Goal: Check status: Check status

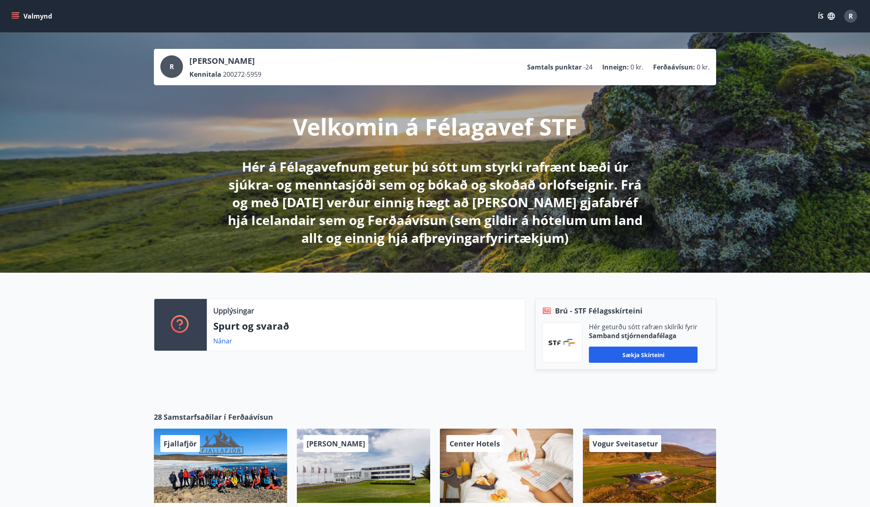
click at [12, 11] on button "Valmynd" at bounding box center [33, 16] width 46 height 15
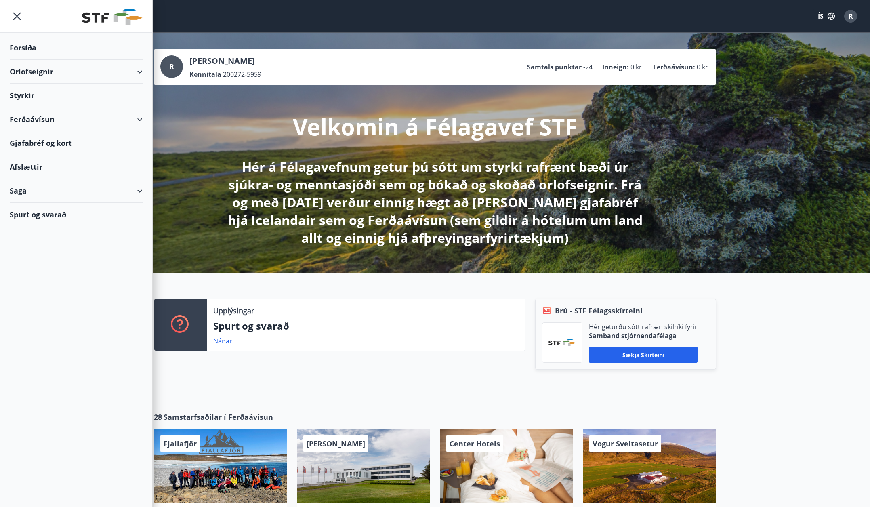
click at [134, 189] on div "Saga" at bounding box center [76, 191] width 133 height 24
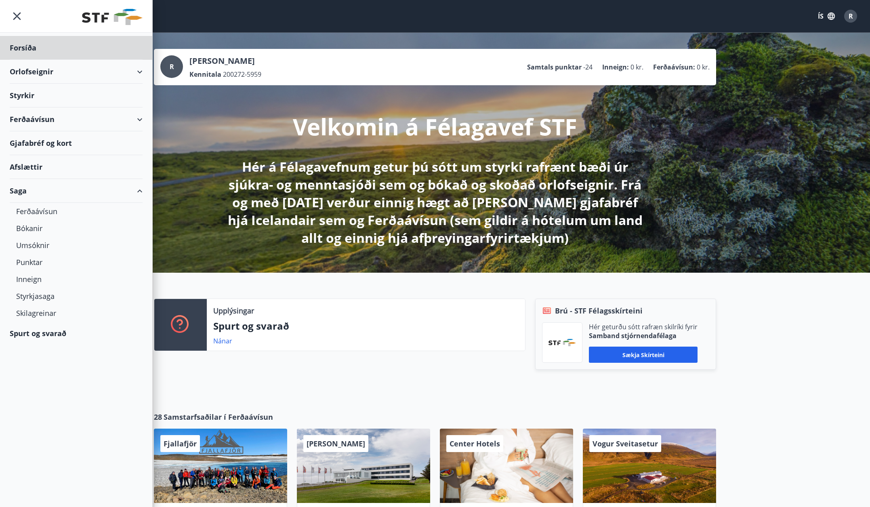
click at [23, 96] on div "Styrkir" at bounding box center [76, 96] width 133 height 24
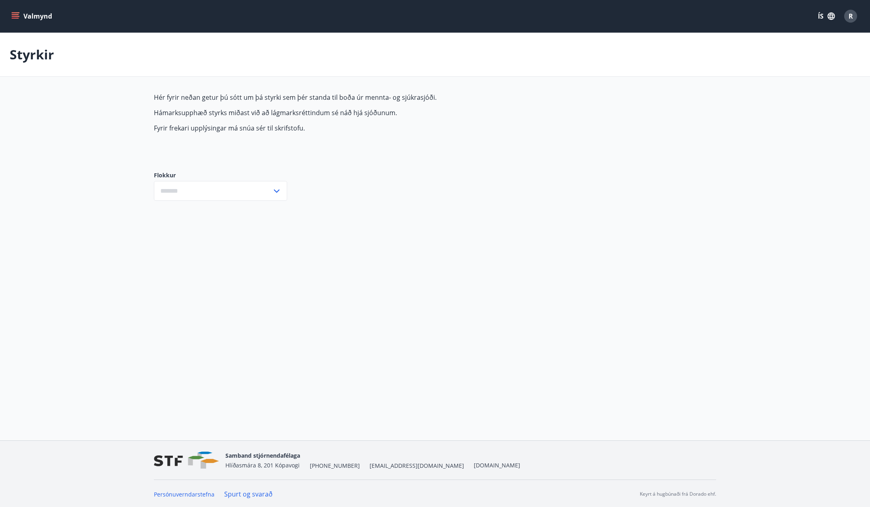
type input "***"
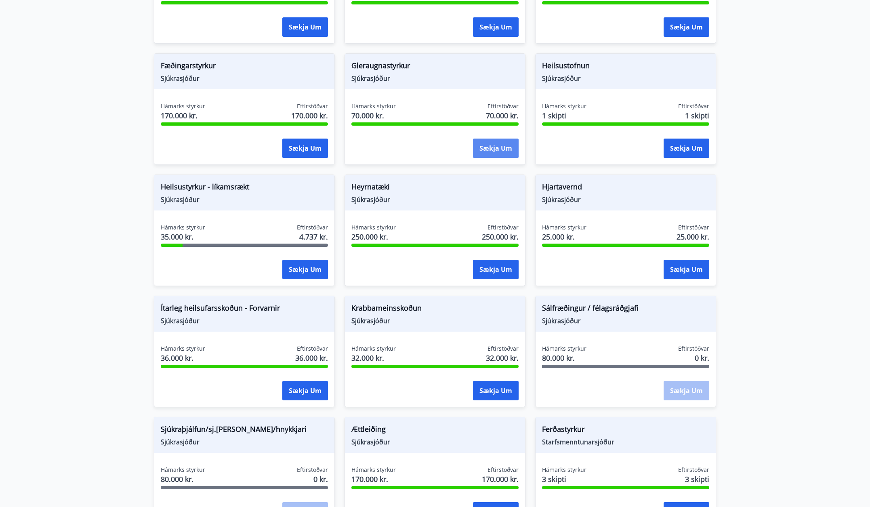
scroll to position [283, 0]
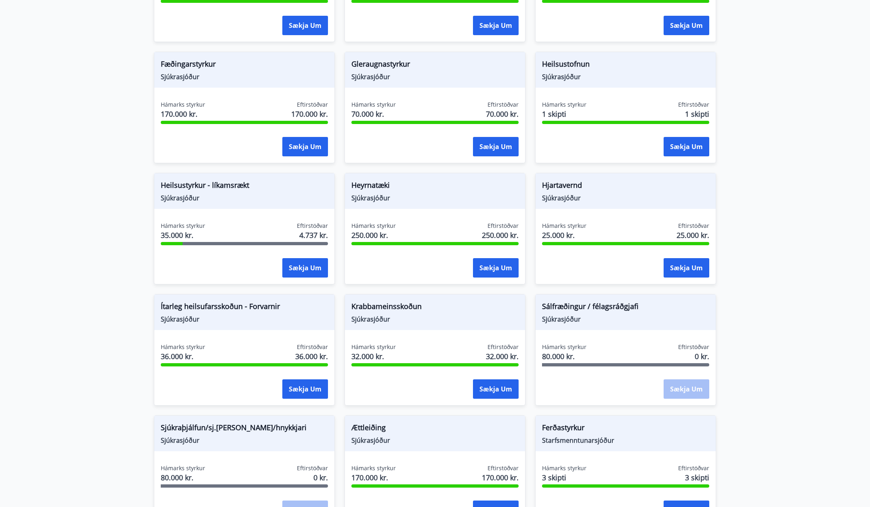
click at [693, 378] on div "Hámarks styrkur 80.000 kr. Eftirstöðvar 0 kr. Sækja um" at bounding box center [626, 372] width 180 height 59
click at [691, 389] on div "Sækja um" at bounding box center [687, 389] width 46 height 20
click at [676, 389] on div "Sækja um" at bounding box center [687, 389] width 46 height 20
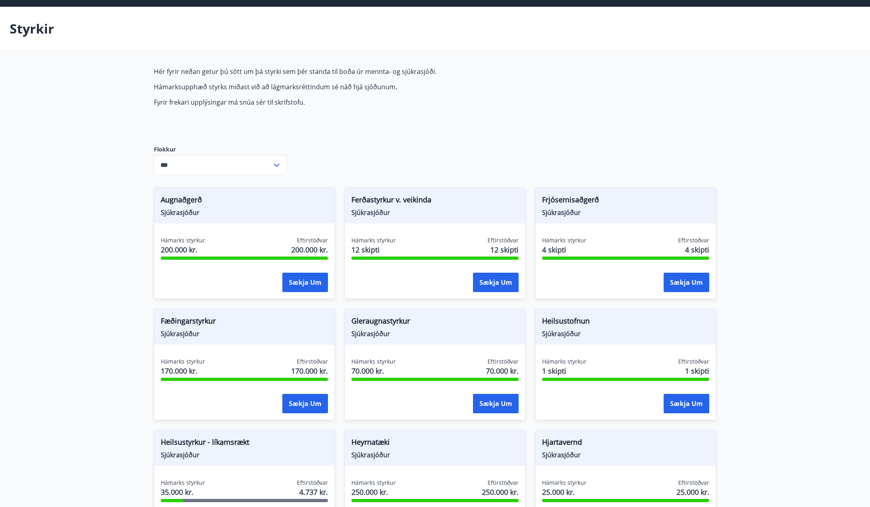
scroll to position [0, 0]
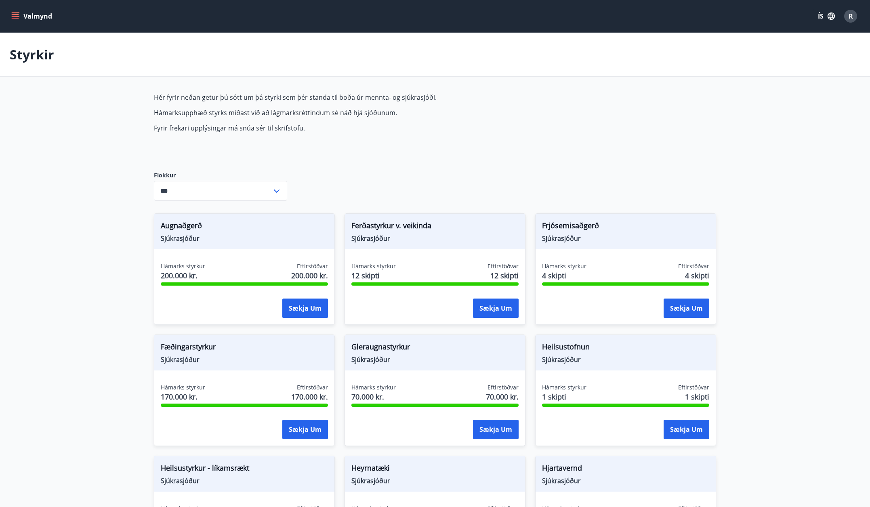
click at [16, 19] on icon "menu" at bounding box center [15, 18] width 7 height 1
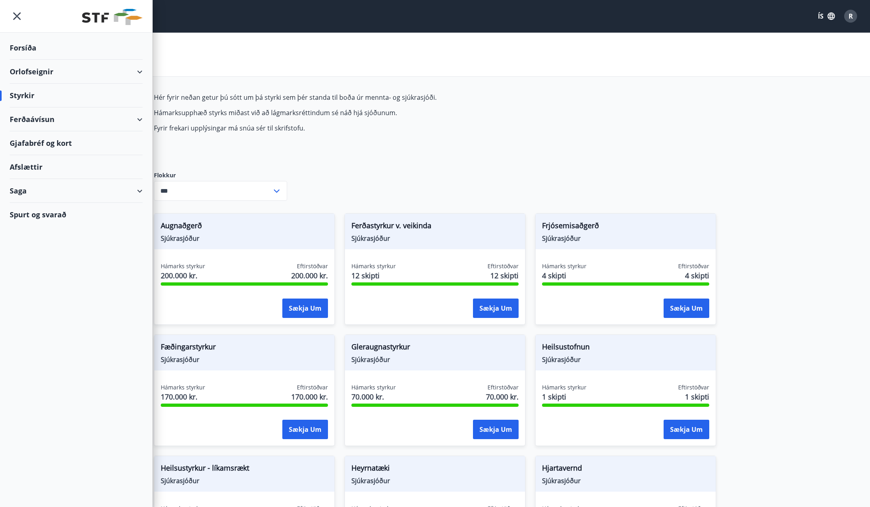
click at [108, 190] on div "Saga" at bounding box center [76, 191] width 133 height 24
click at [48, 298] on div "Styrkjasaga" at bounding box center [76, 296] width 120 height 17
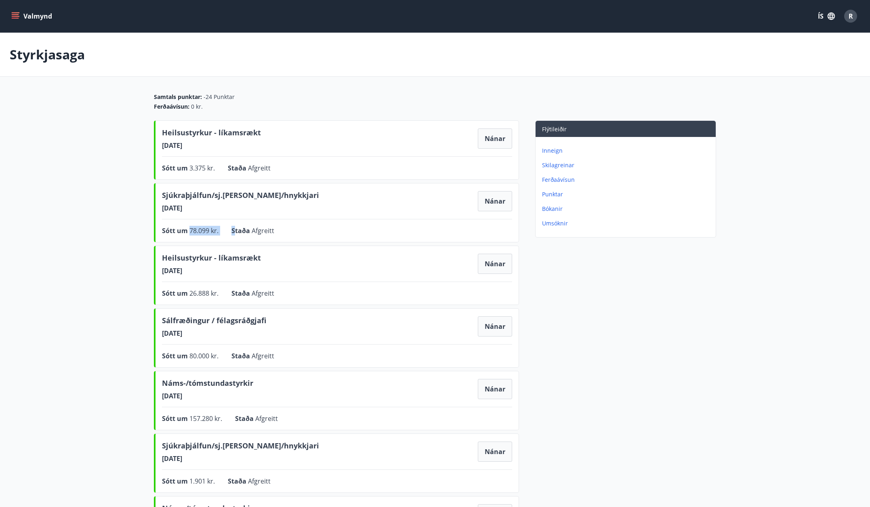
drag, startPoint x: 191, startPoint y: 229, endPoint x: 234, endPoint y: 232, distance: 43.7
click at [234, 232] on div "Sótt um 78.099 kr. Staða Afgreitt Nánar" at bounding box center [337, 231] width 350 height 10
click at [286, 234] on div "Sótt um 78.099 kr. Staða Afgreitt Nánar" at bounding box center [337, 231] width 350 height 10
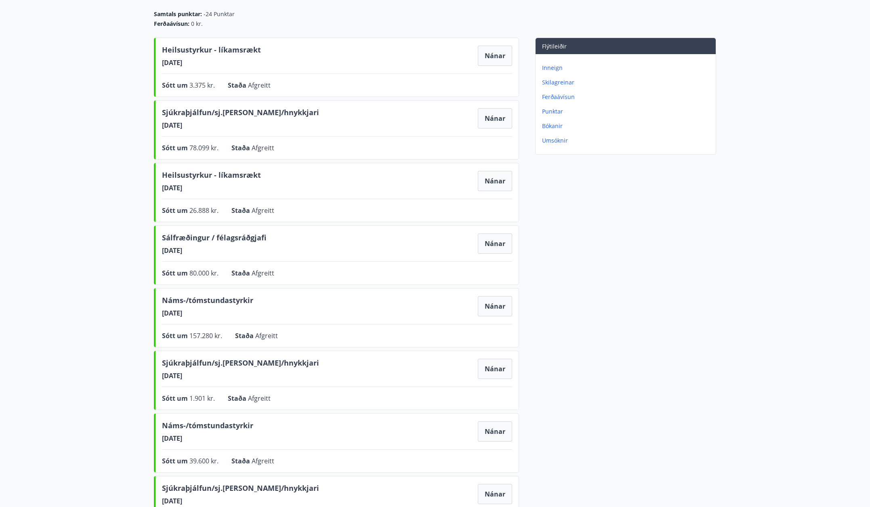
scroll to position [81, 0]
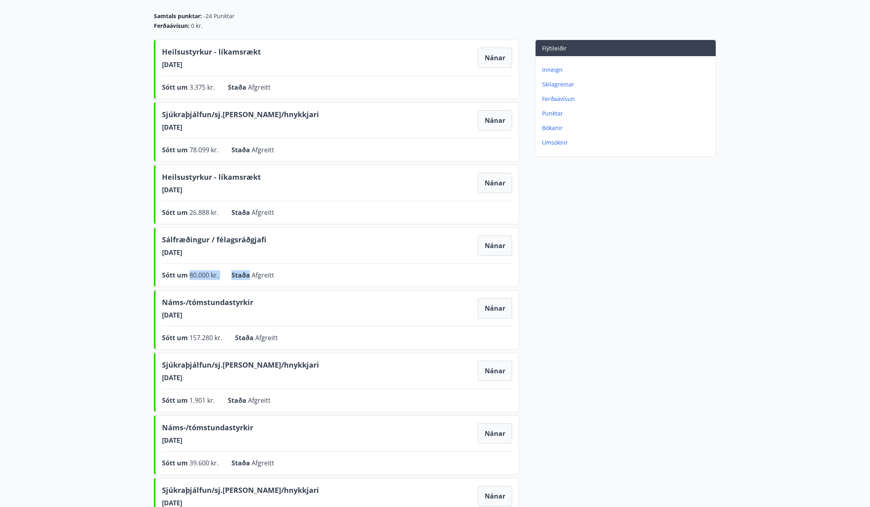
drag, startPoint x: 186, startPoint y: 272, endPoint x: 250, endPoint y: 273, distance: 63.9
click at [250, 273] on div "Sótt um 80.000 kr. Staða Afgreitt Nánar" at bounding box center [337, 275] width 350 height 10
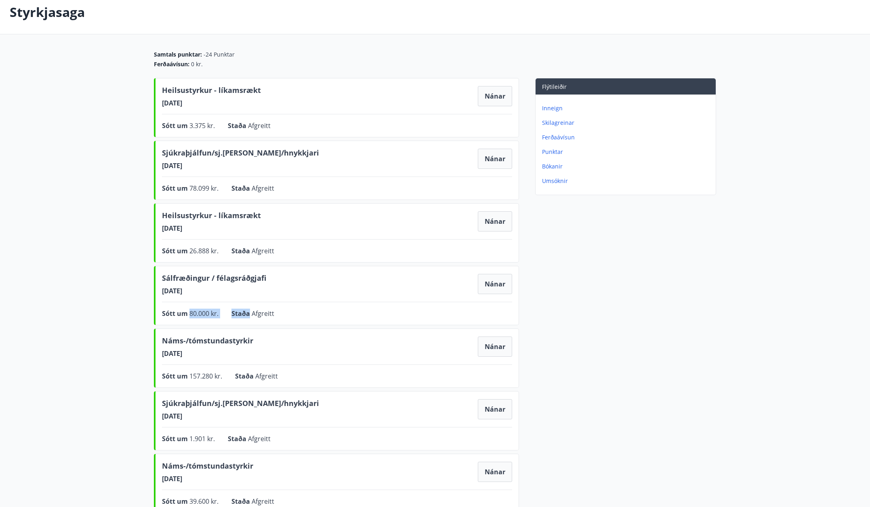
scroll to position [0, 0]
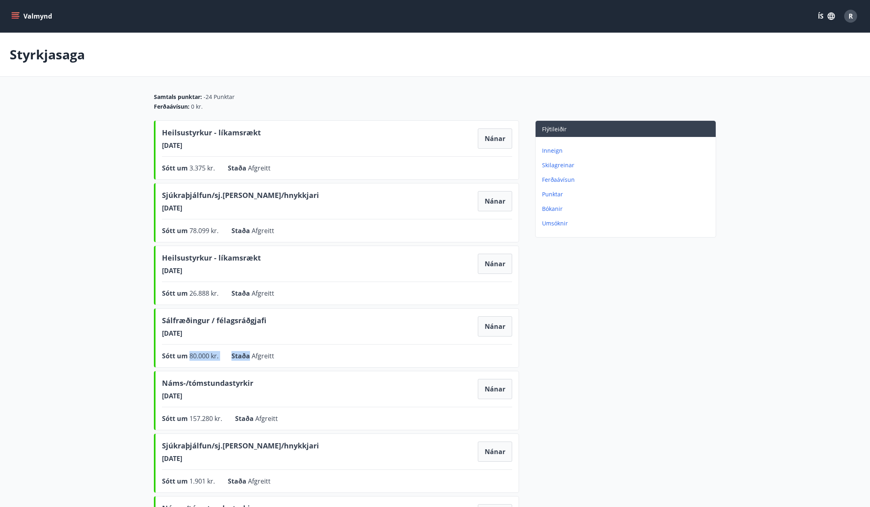
click at [17, 14] on icon "menu" at bounding box center [15, 14] width 7 height 1
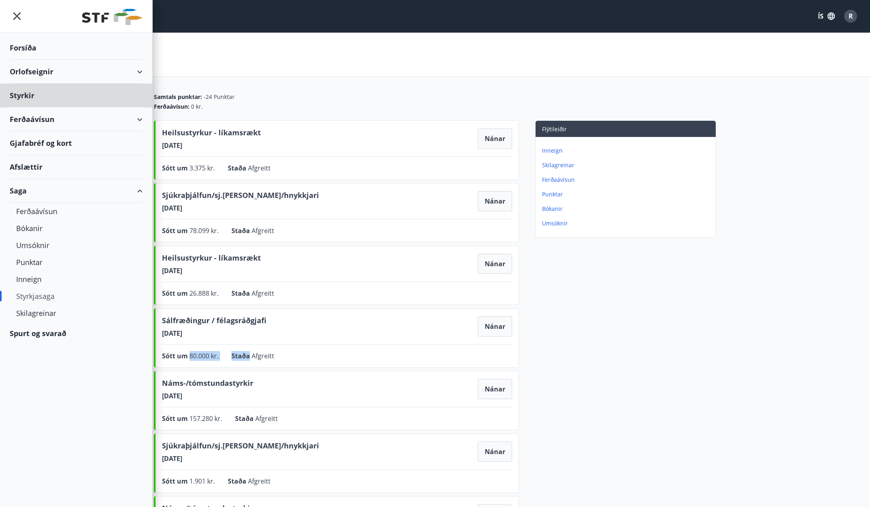
click at [37, 46] on div "Forsíða" at bounding box center [76, 48] width 133 height 24
